Goal: Navigation & Orientation: Find specific page/section

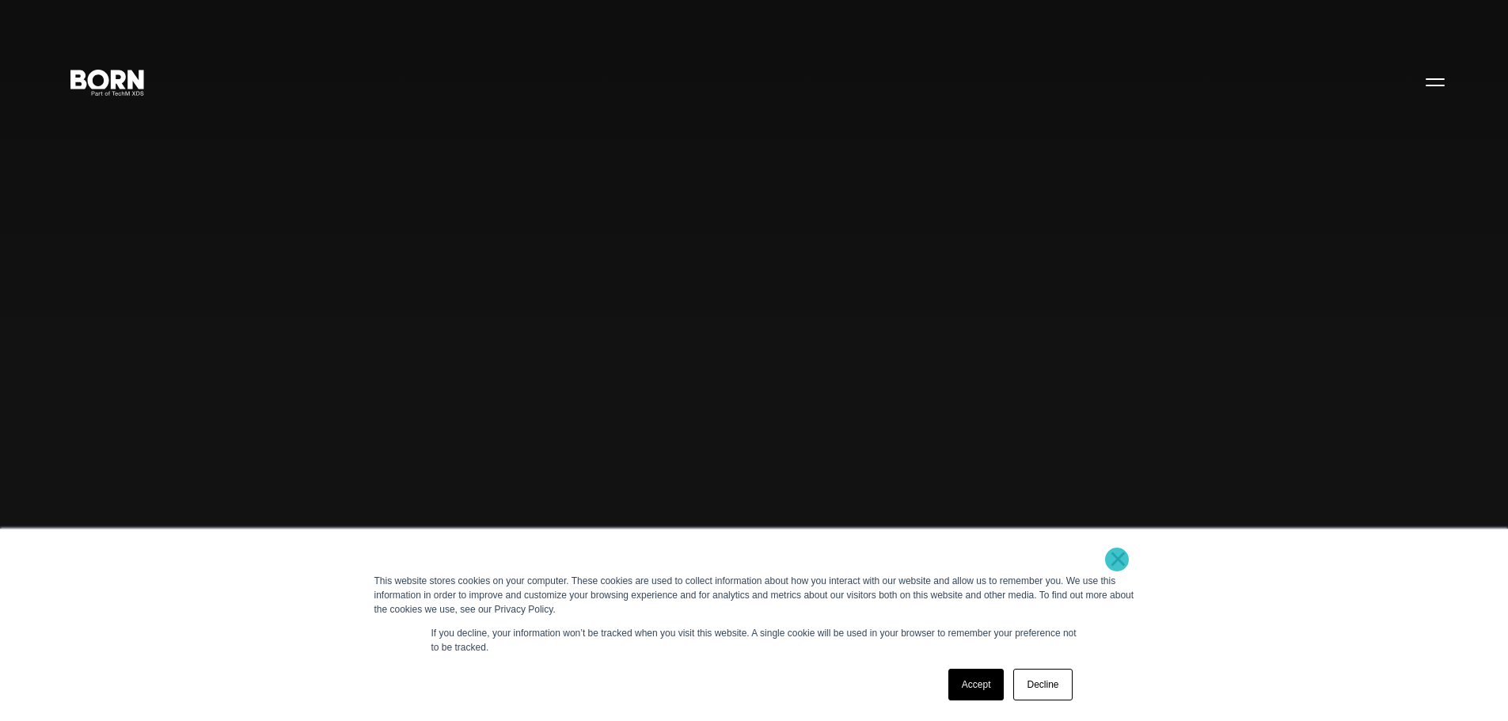
click at [1117, 560] on link "×" at bounding box center [1118, 559] width 19 height 14
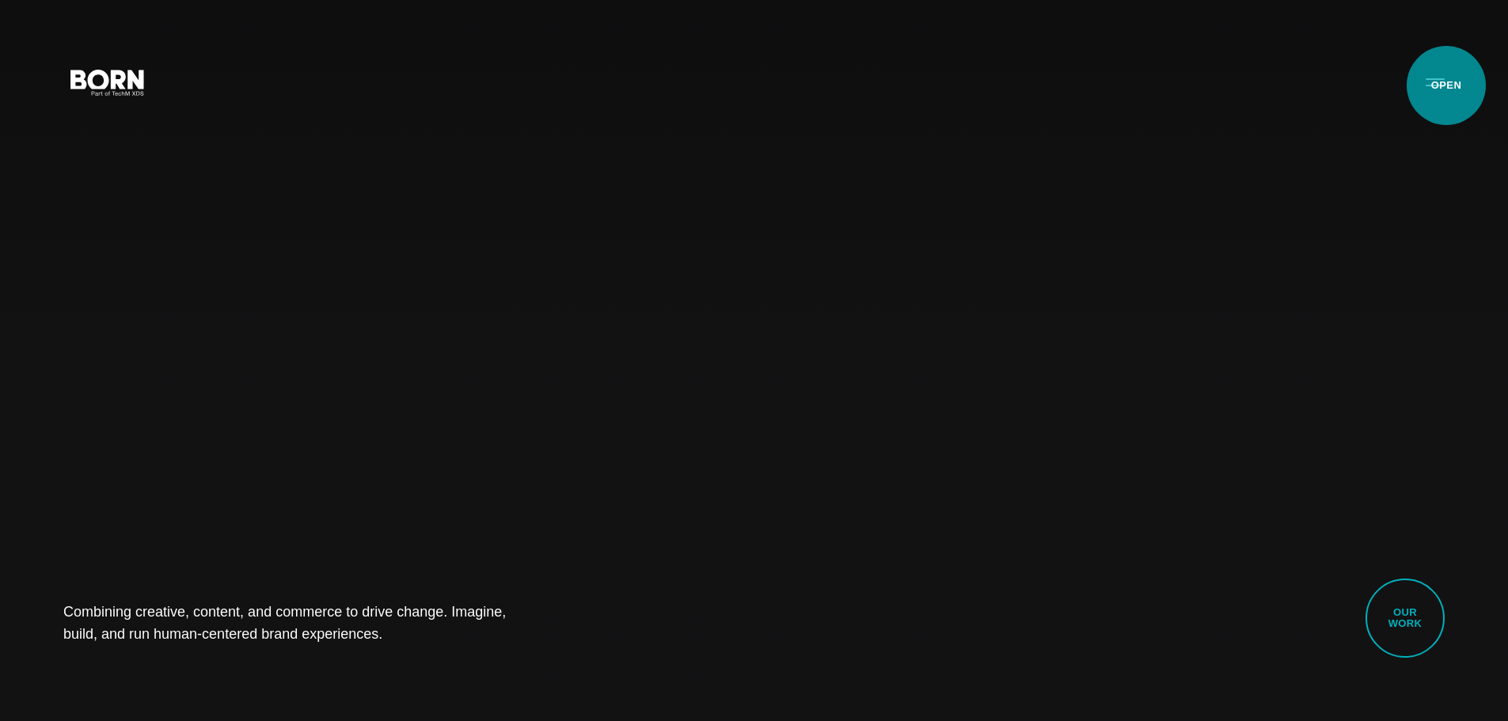
click at [1446, 85] on button "Primary Menu" at bounding box center [1435, 81] width 38 height 33
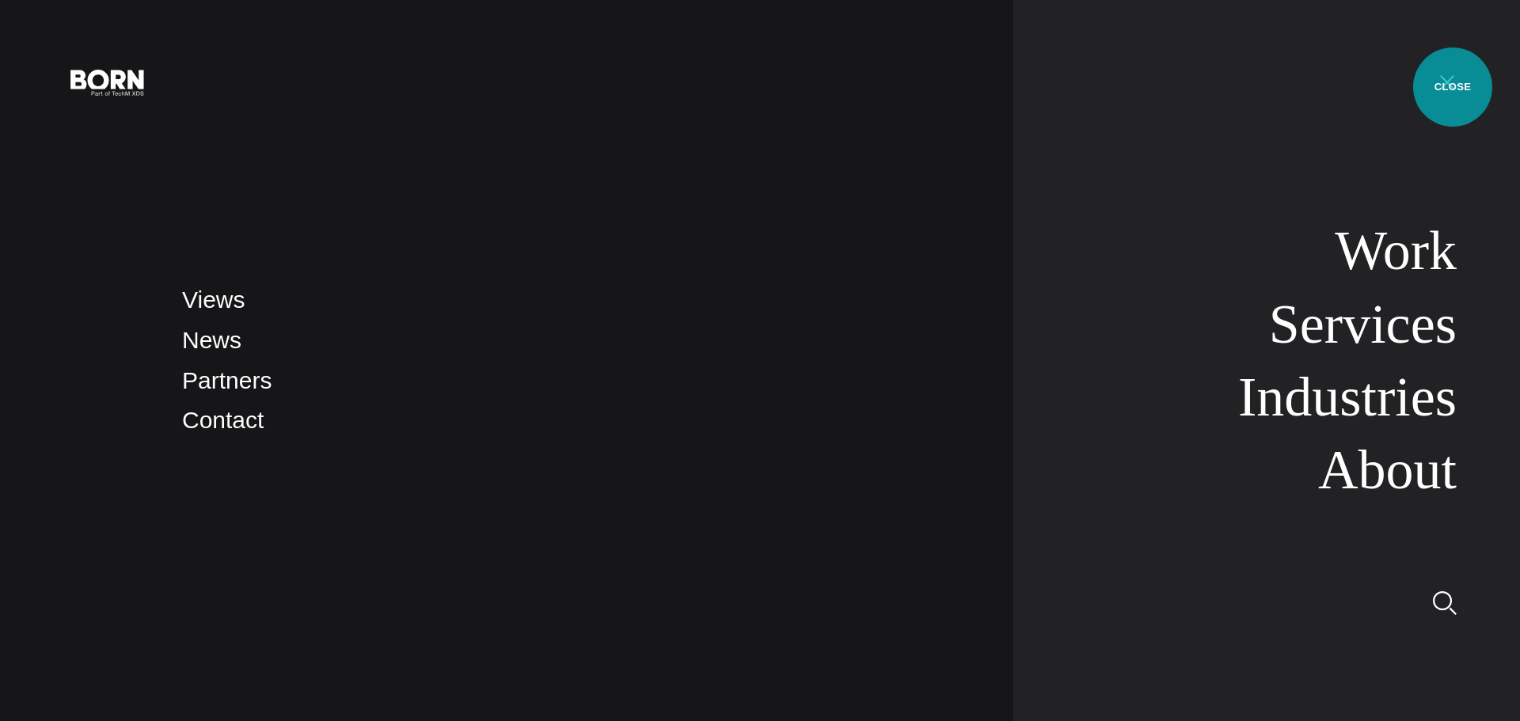
click at [1452, 87] on button "Primary Menu" at bounding box center [1447, 81] width 38 height 33
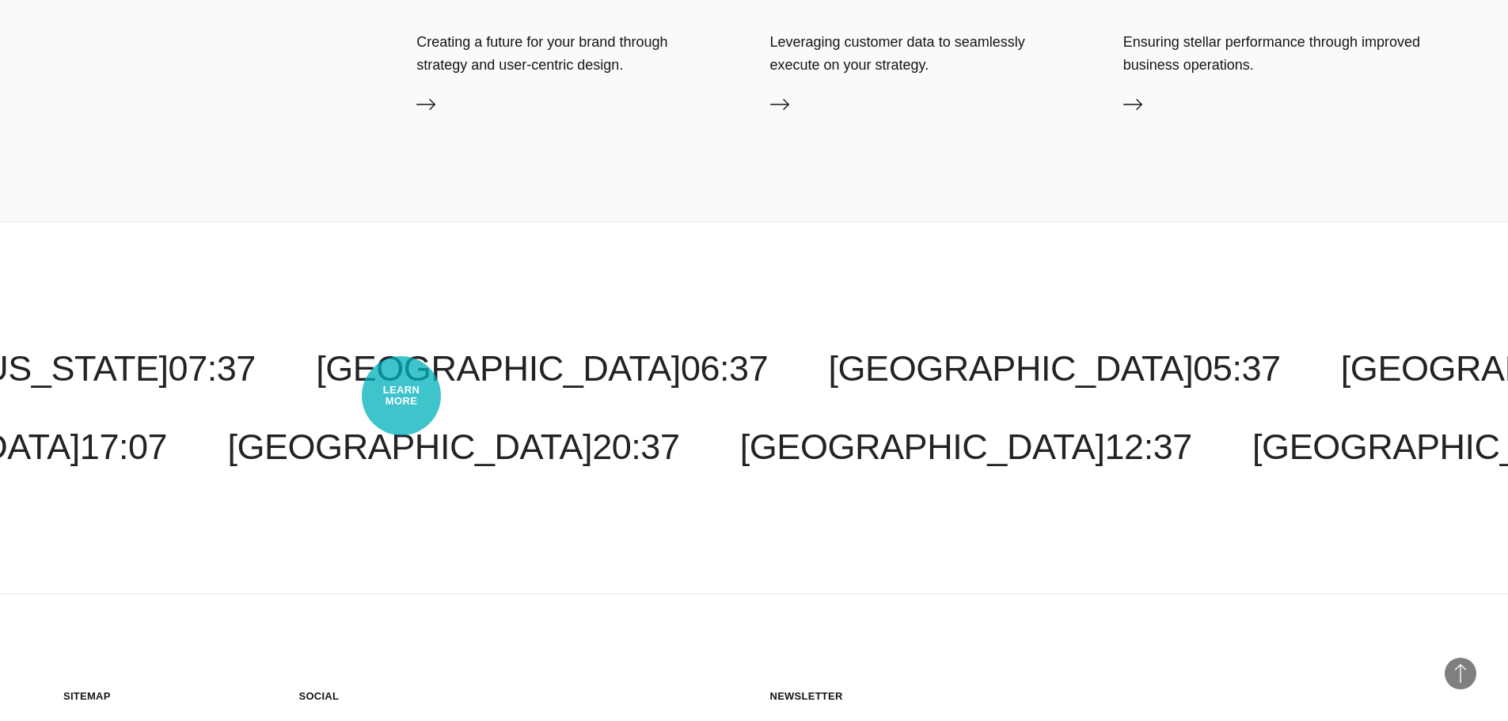
scroll to position [4991, 0]
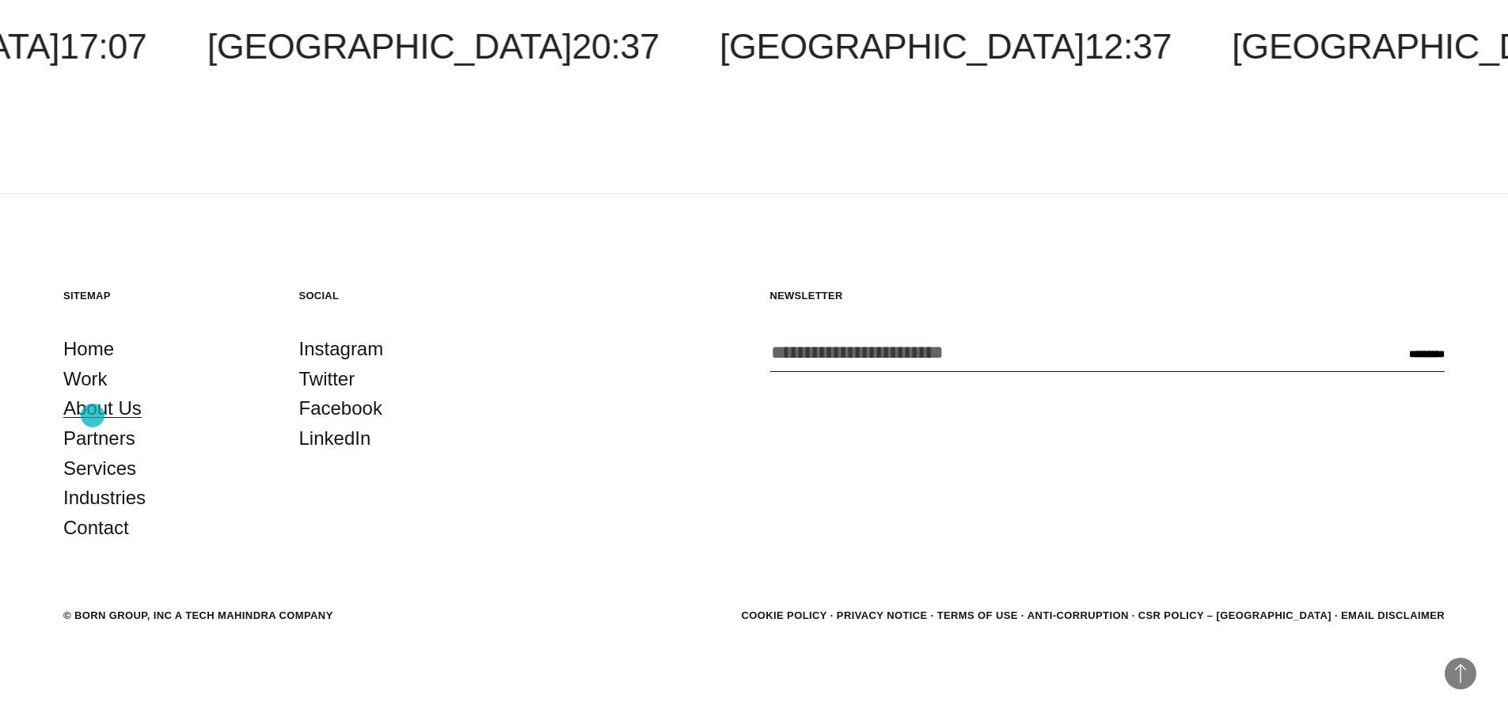
click at [93, 416] on link "About Us" at bounding box center [102, 408] width 78 height 30
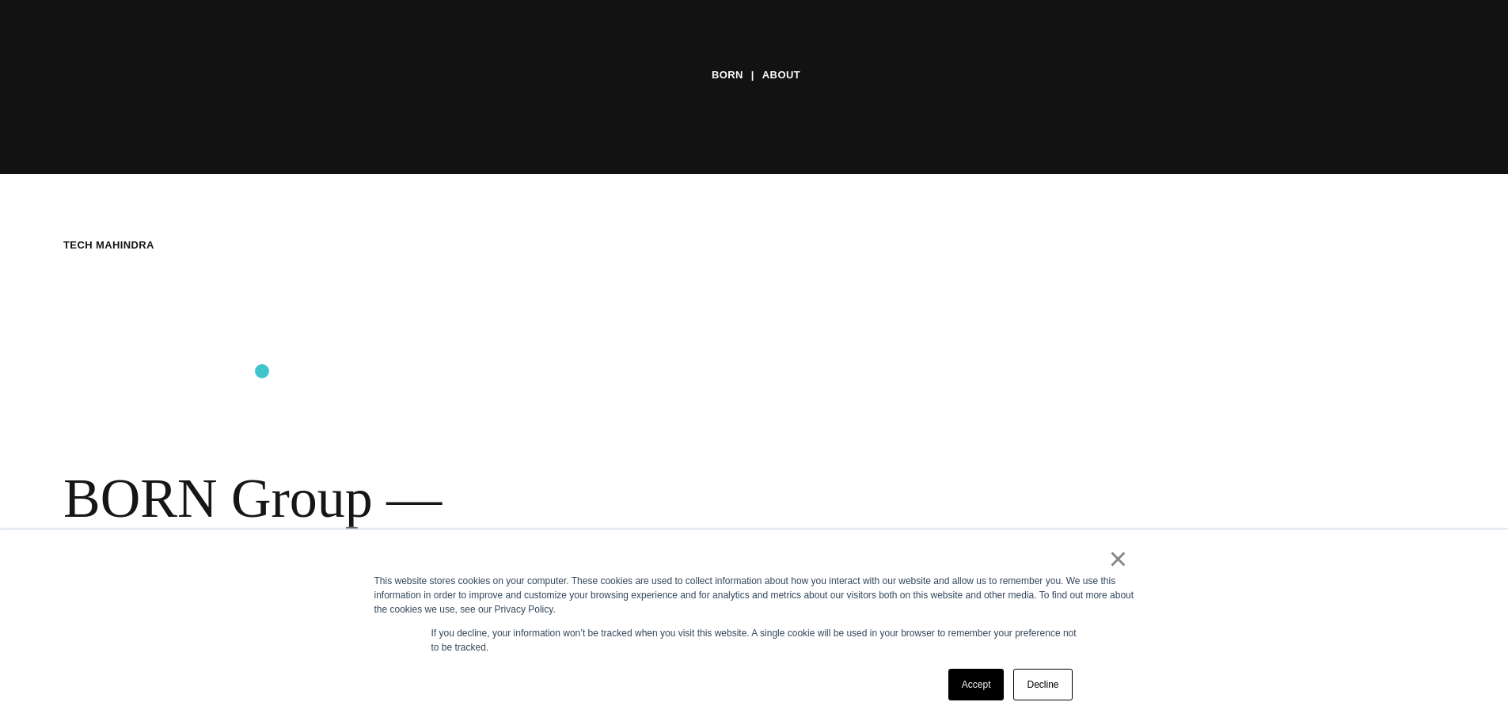
scroll to position [712, 0]
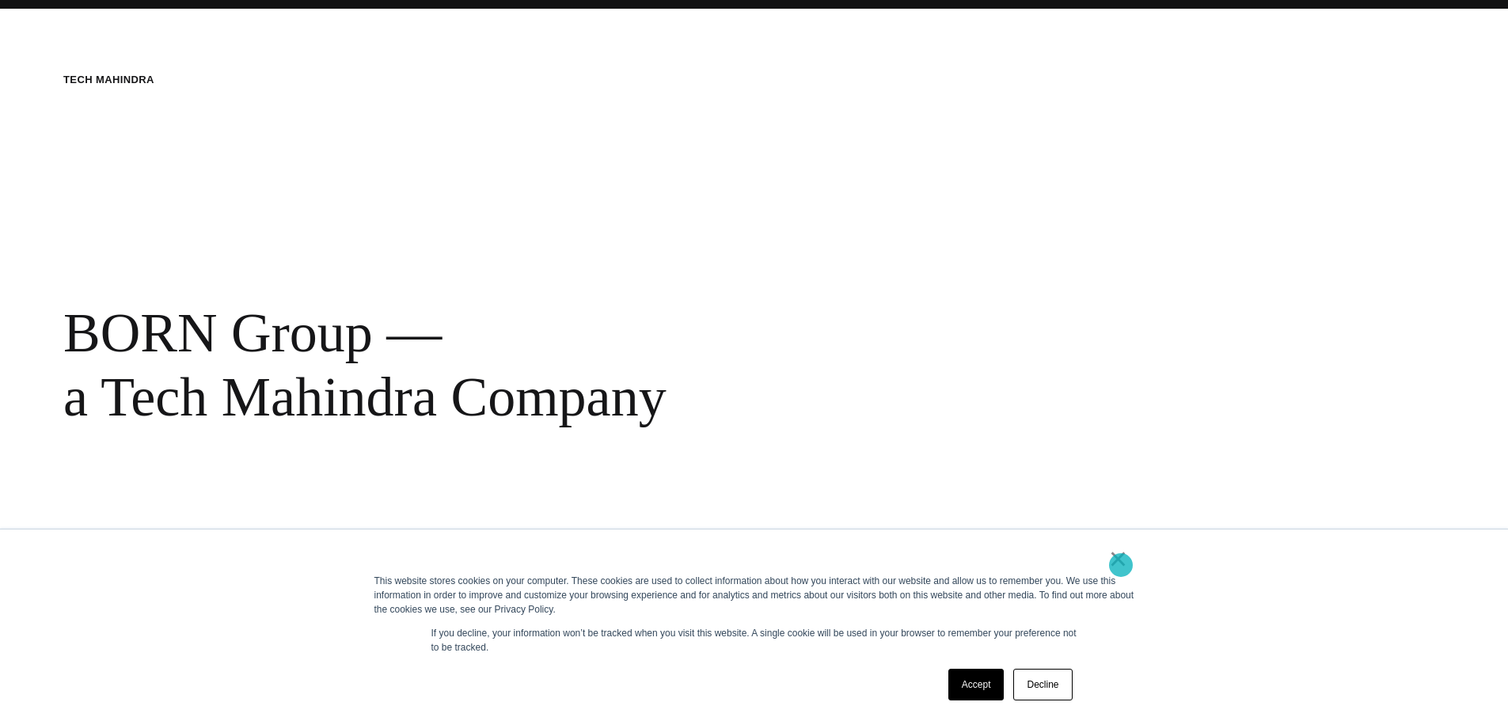
click at [1121, 565] on link "×" at bounding box center [1118, 559] width 19 height 14
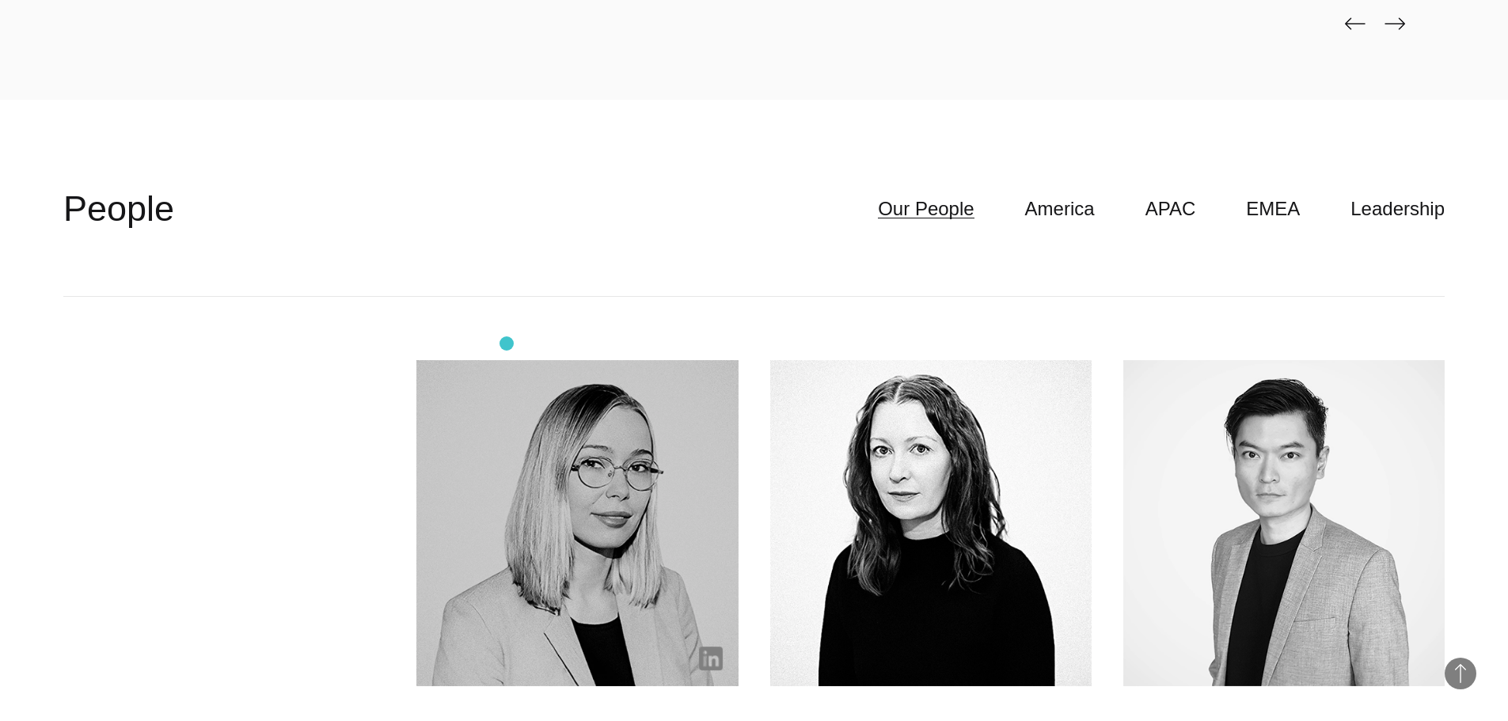
scroll to position [4432, 0]
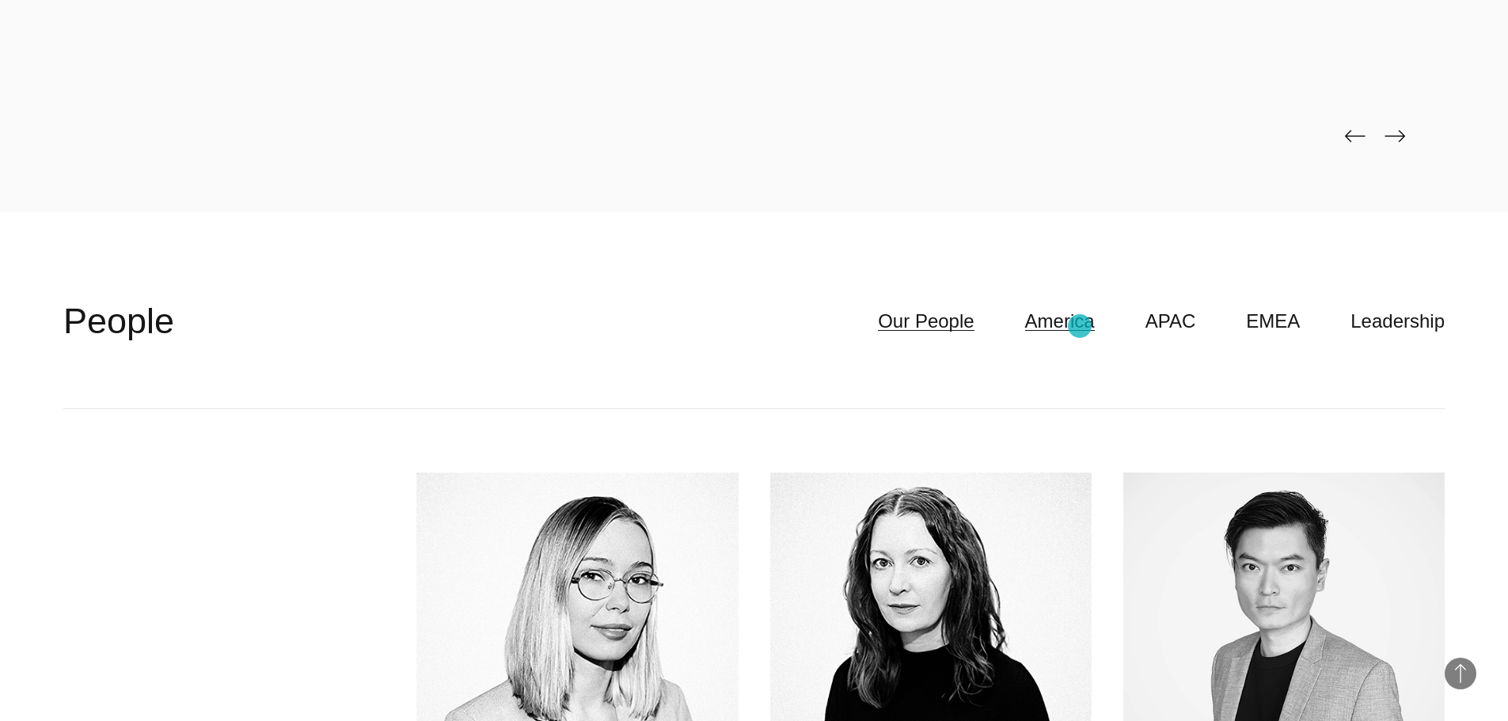
click at [1080, 326] on link "America" at bounding box center [1060, 321] width 70 height 30
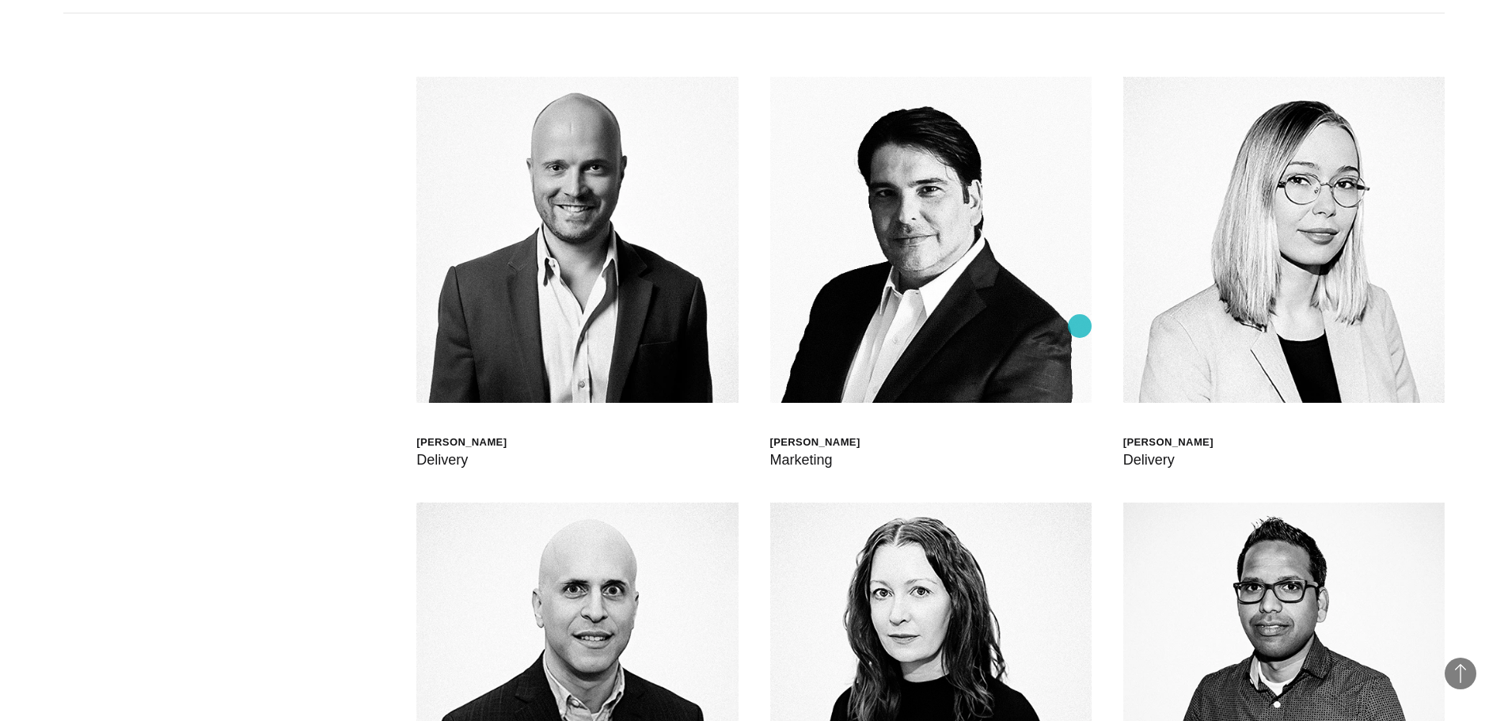
scroll to position [4590, 0]
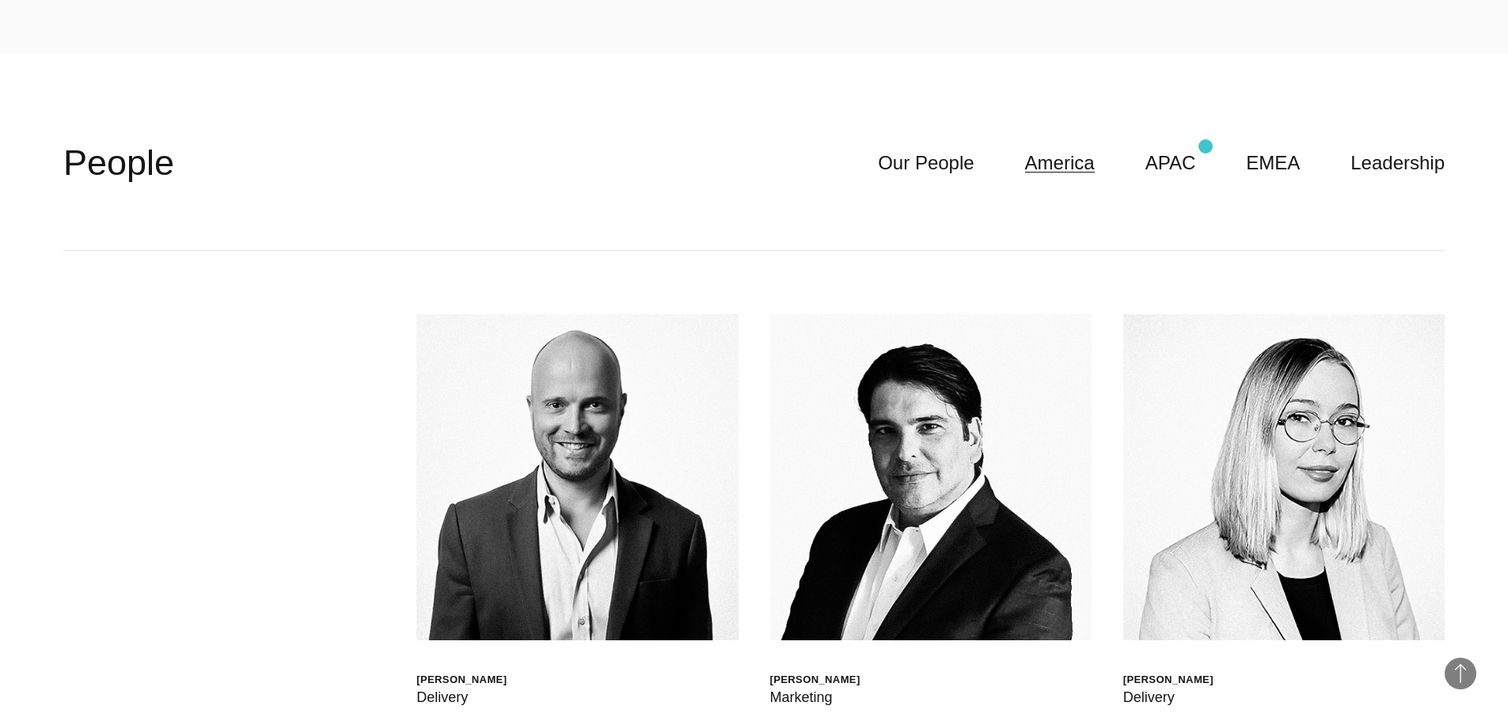
click at [1206, 146] on header "**********" at bounding box center [753, 163] width 1381 height 175
click at [1194, 167] on link "APAC" at bounding box center [1170, 163] width 51 height 30
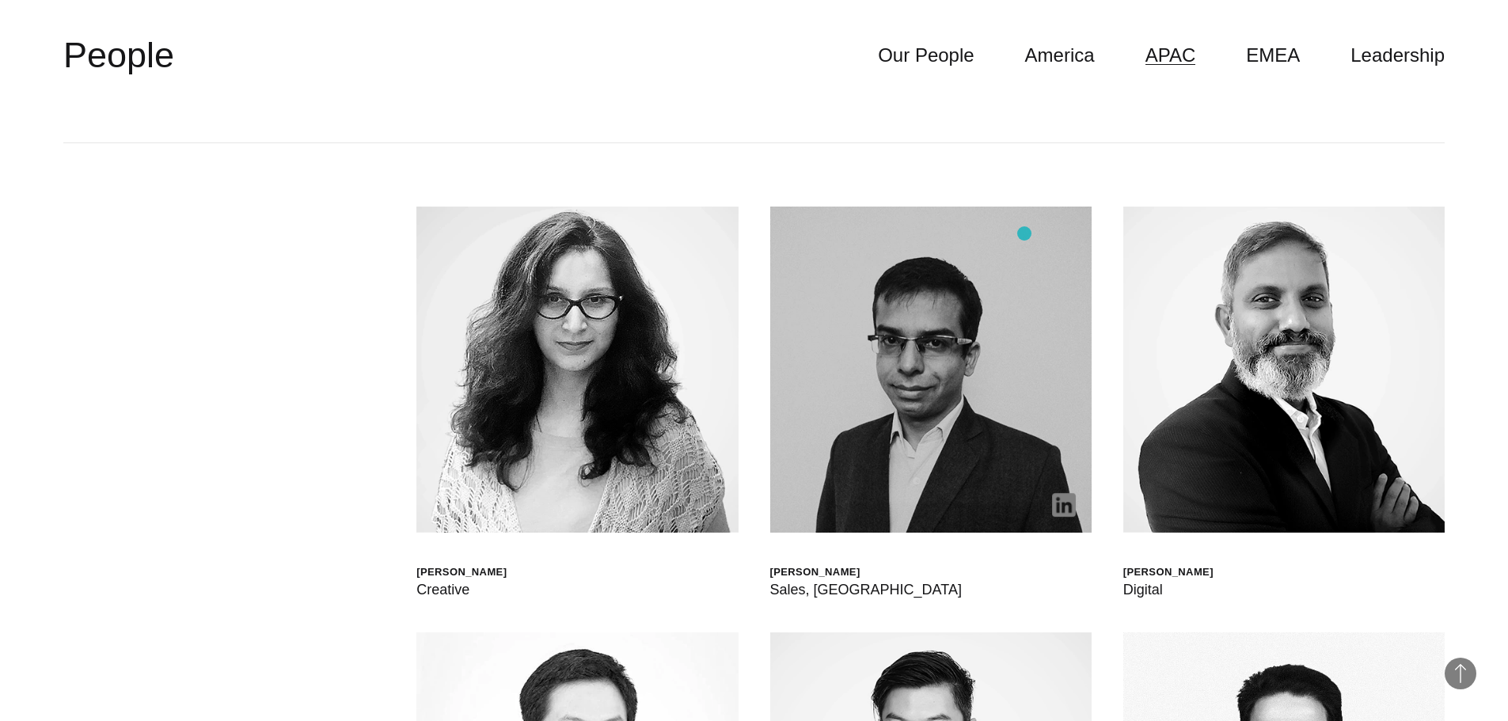
scroll to position [4670, 0]
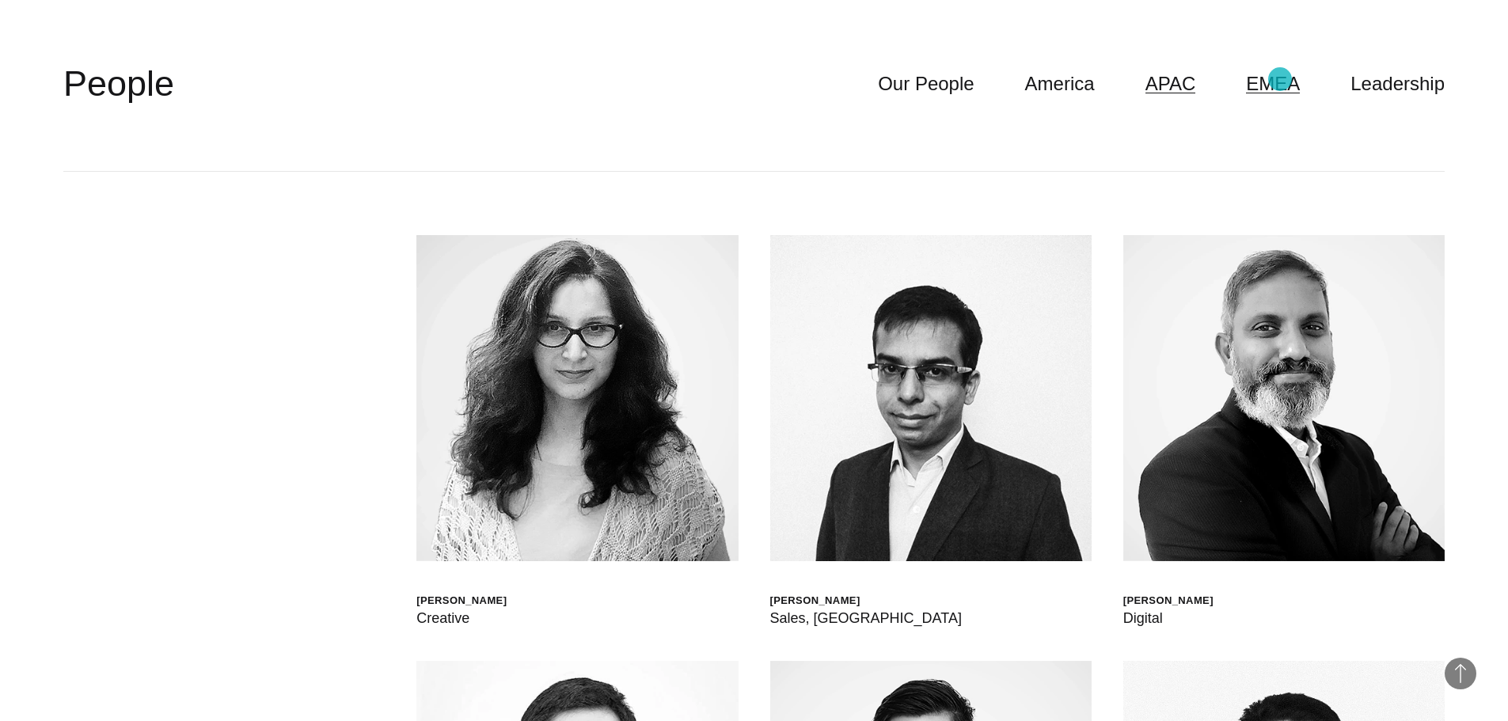
click at [1280, 79] on link "EMEA" at bounding box center [1273, 84] width 54 height 30
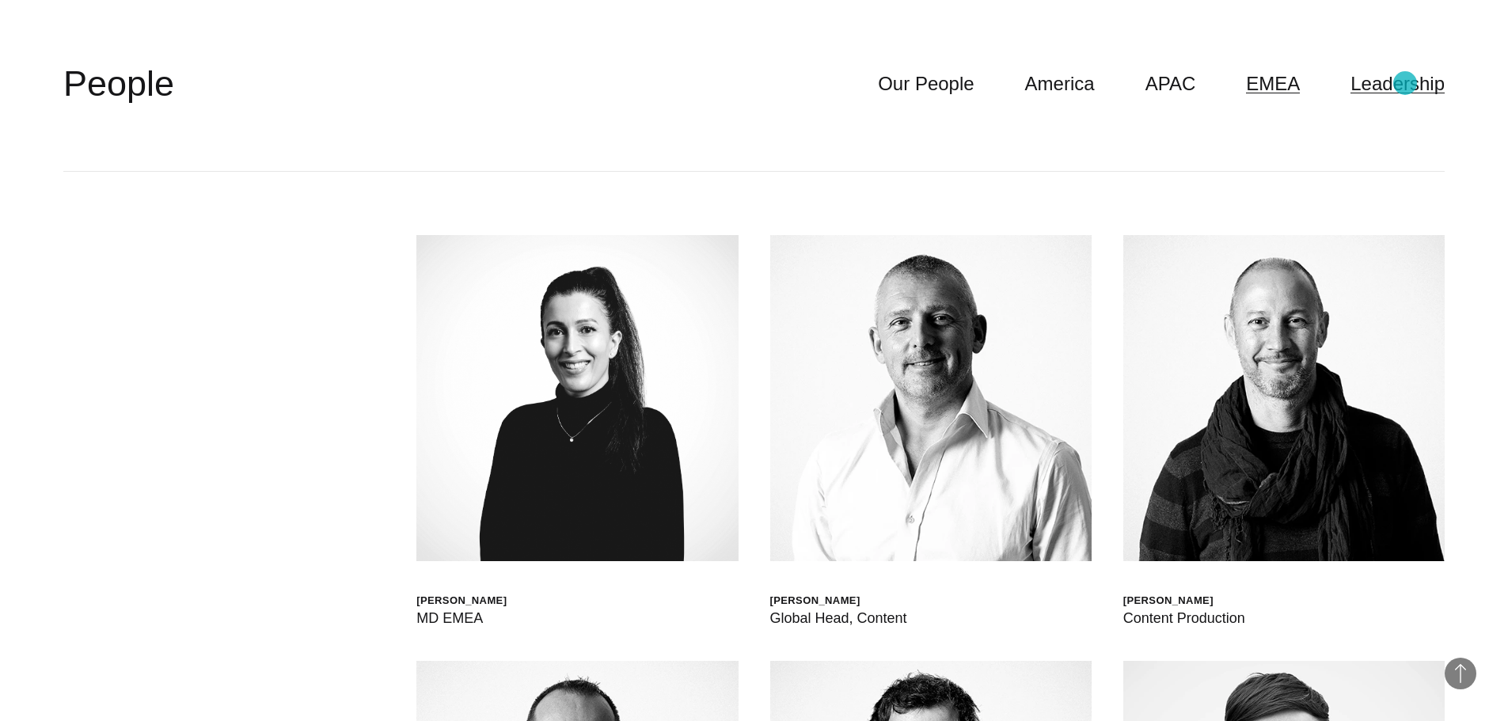
click at [1405, 83] on link "Leadership" at bounding box center [1397, 84] width 94 height 30
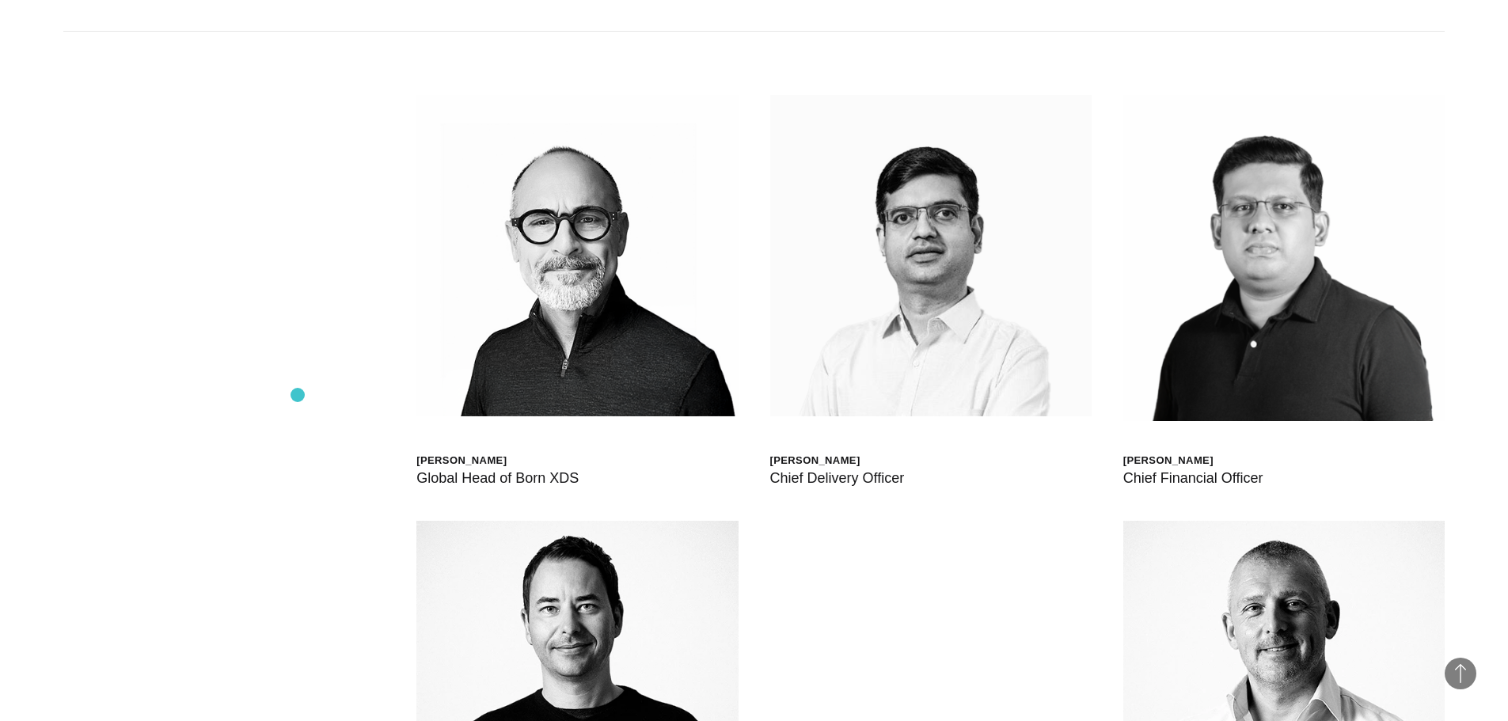
scroll to position [4749, 0]
